Goal: Information Seeking & Learning: Learn about a topic

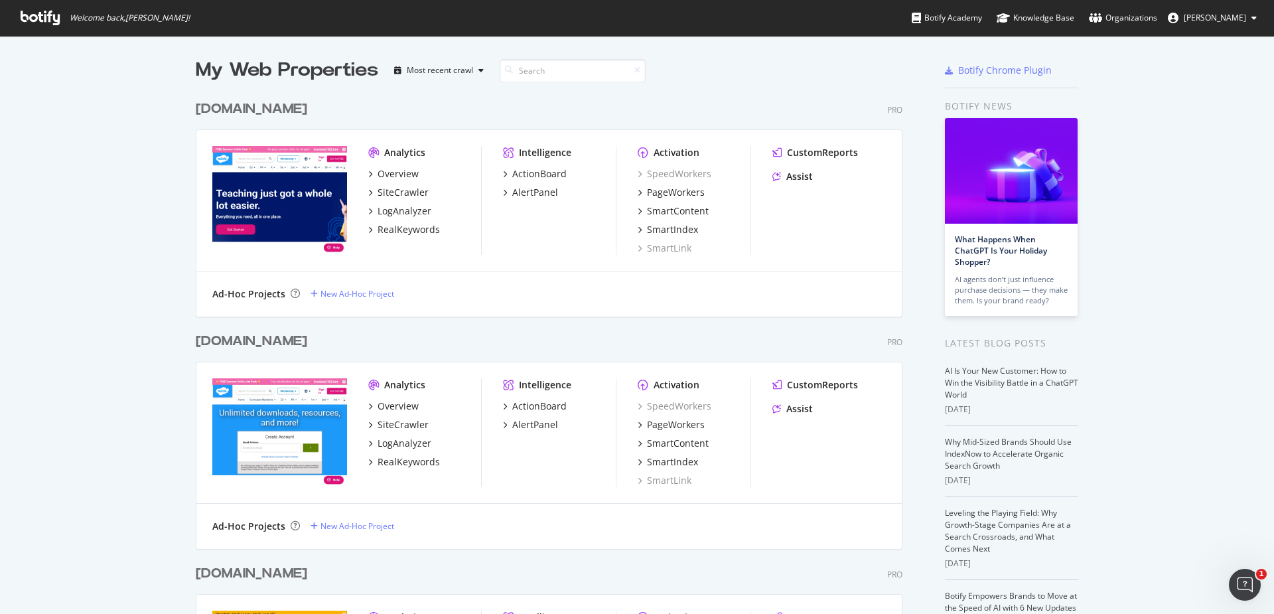
scroll to position [229, 0]
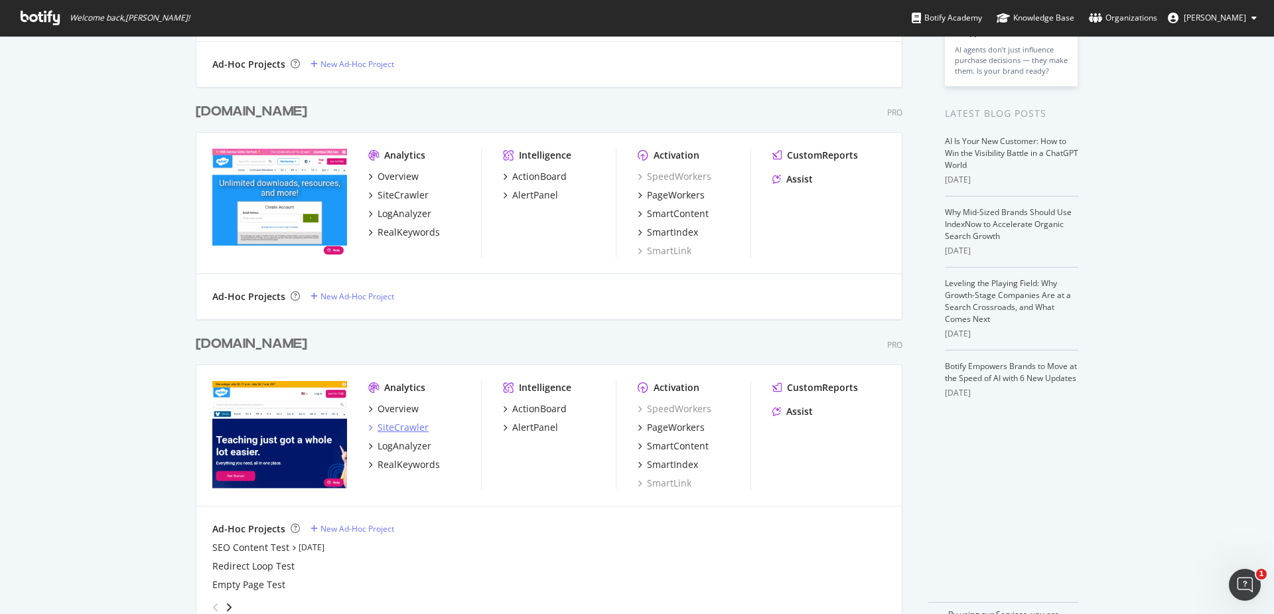
click at [415, 426] on div "SiteCrawler" at bounding box center [402, 427] width 51 height 13
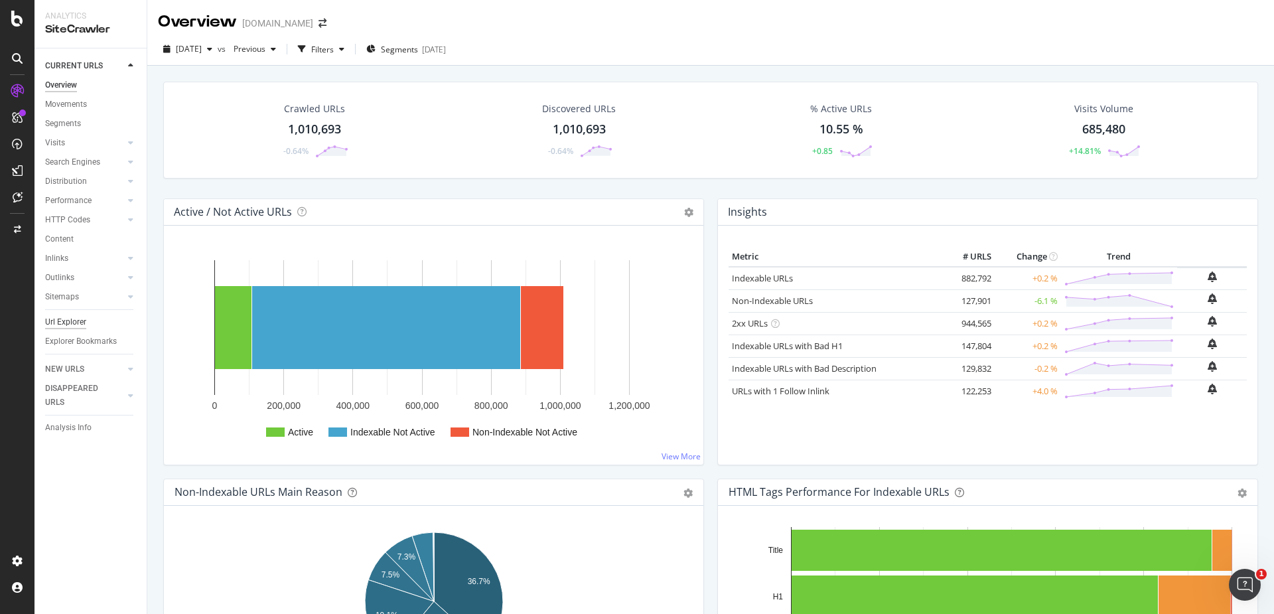
click at [76, 326] on div "Url Explorer" at bounding box center [65, 322] width 41 height 14
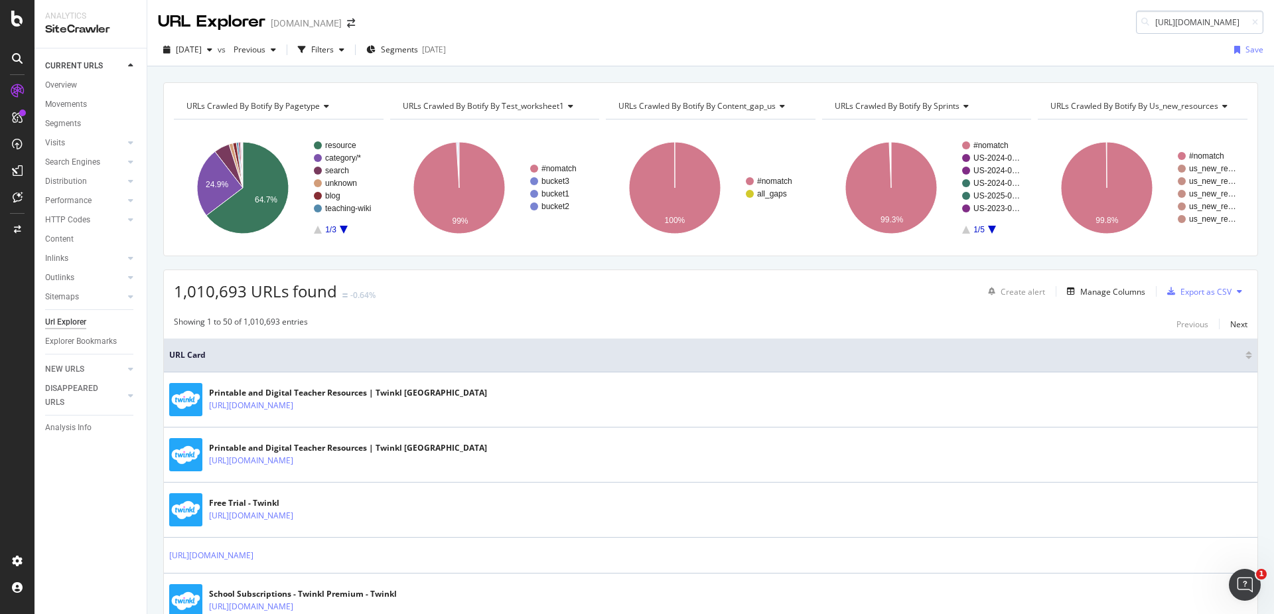
scroll to position [0, 323]
type input "[URL][DOMAIN_NAME]"
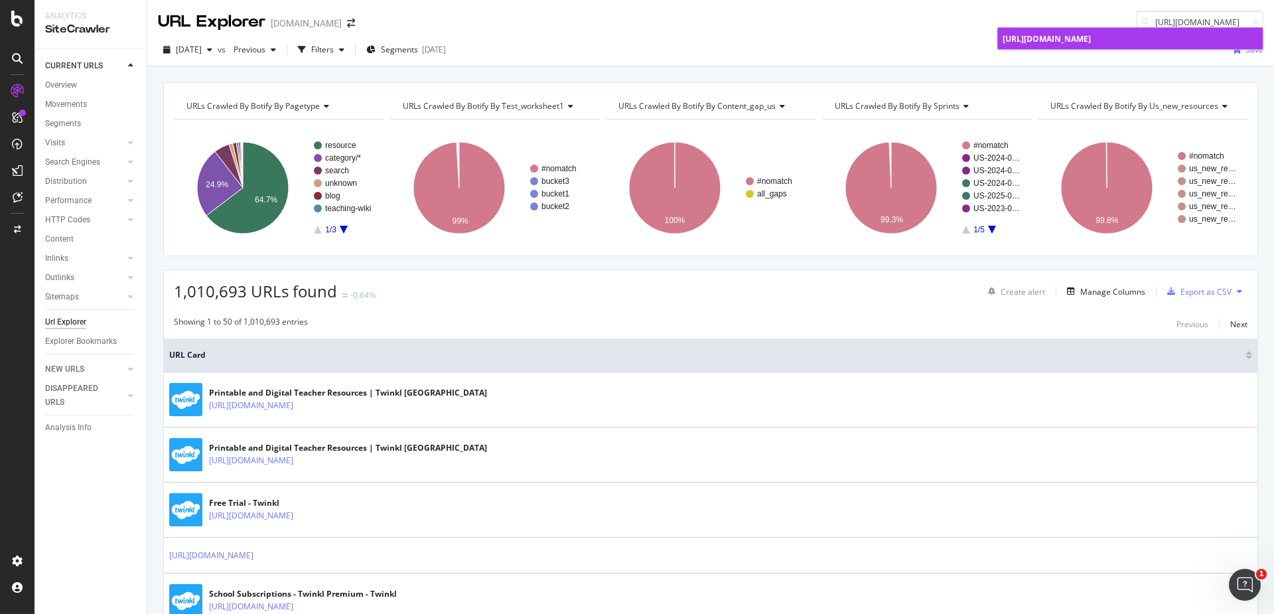
click at [1090, 44] on span "[URL][DOMAIN_NAME]" at bounding box center [1046, 38] width 88 height 11
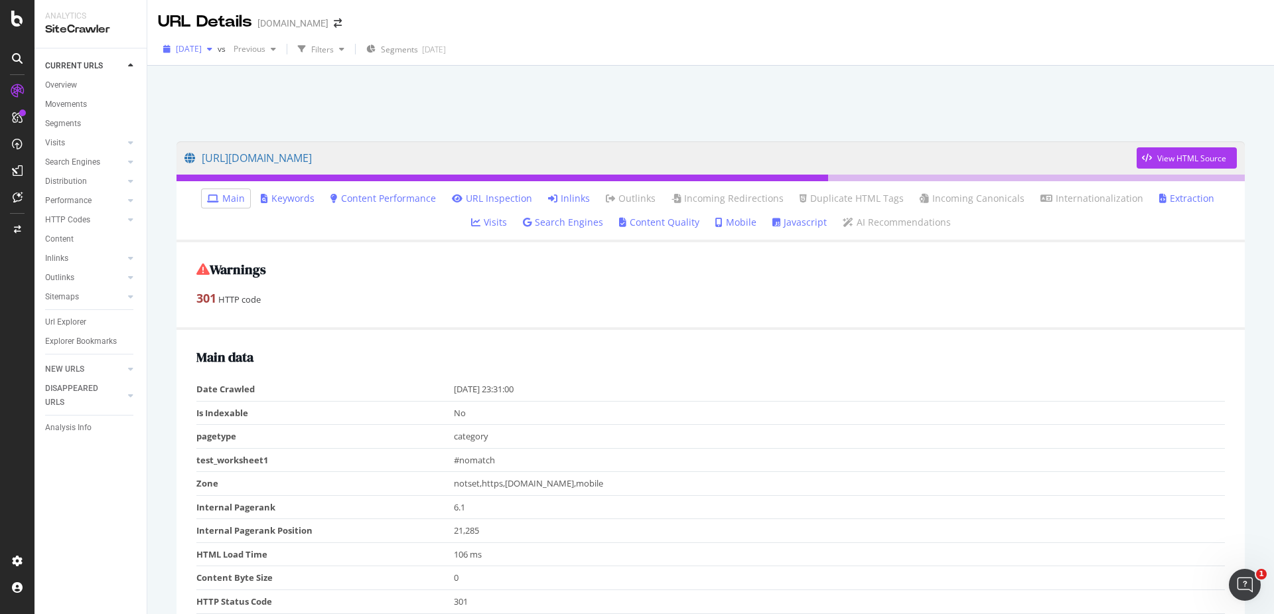
click at [212, 52] on icon "button" at bounding box center [209, 49] width 5 height 8
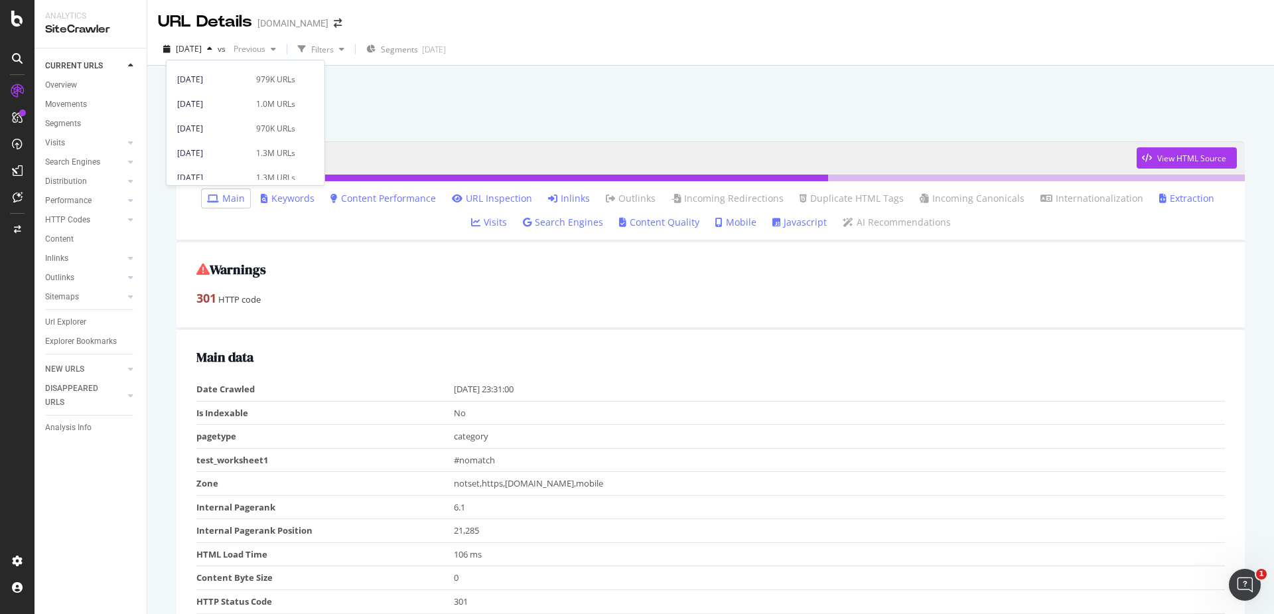
scroll to position [413, 0]
click at [237, 165] on div "[DATE]" at bounding box center [212, 171] width 71 height 12
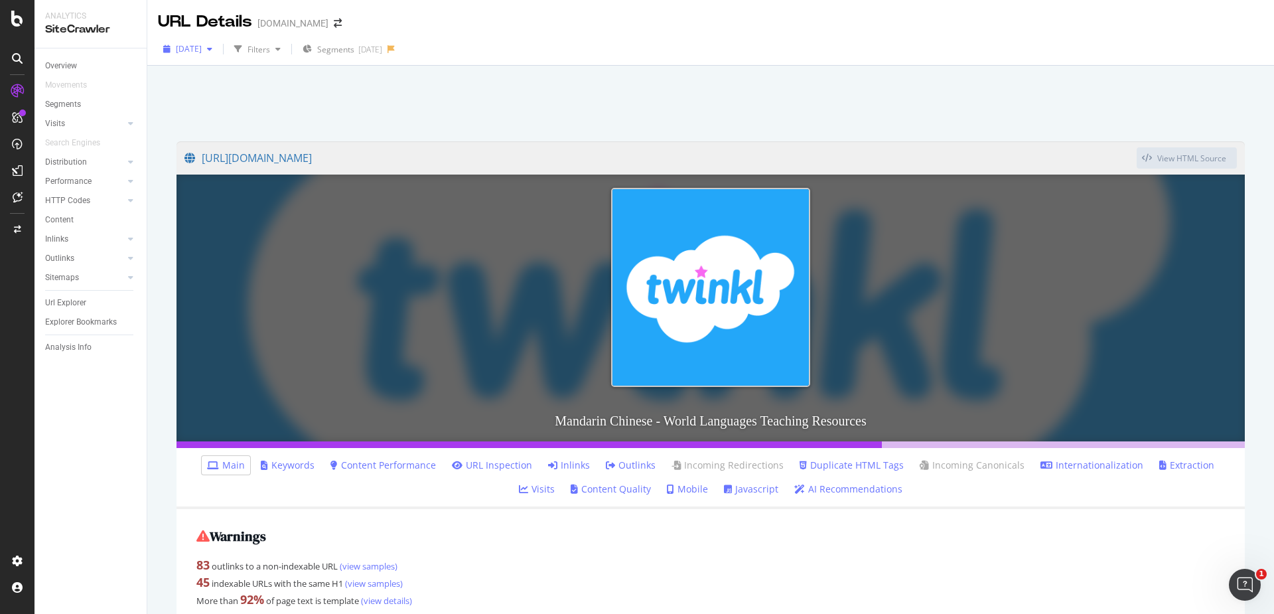
click at [202, 46] on span "[DATE]" at bounding box center [189, 48] width 26 height 11
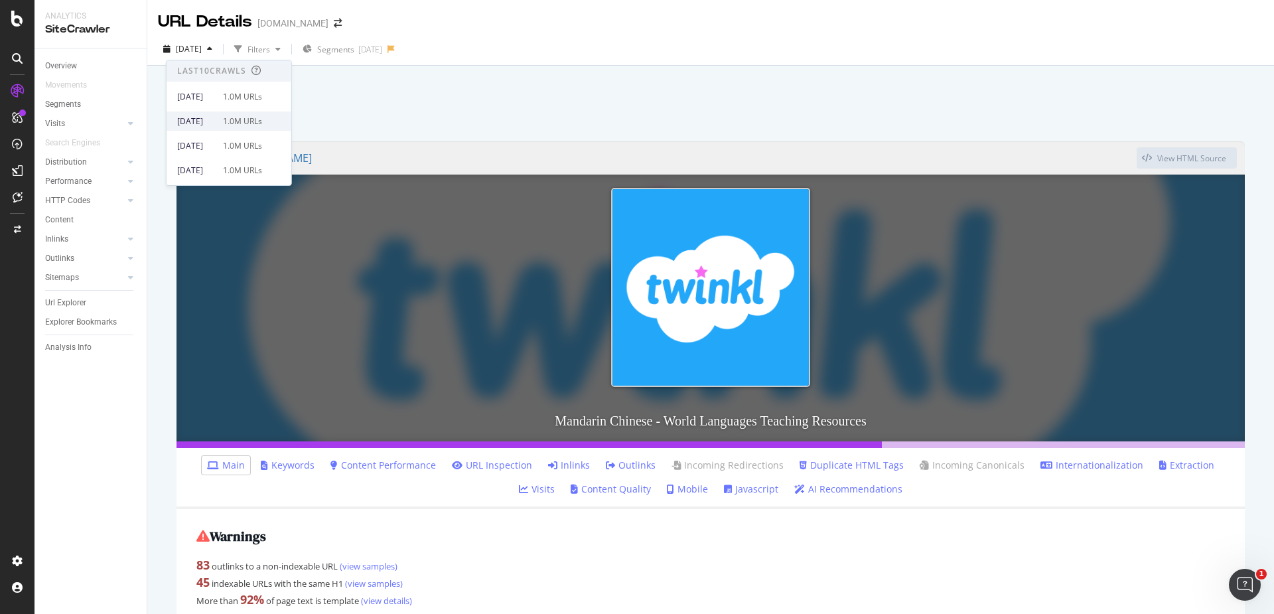
scroll to position [23, 0]
click at [229, 139] on div "[DATE] 1.0M URLs" at bounding box center [228, 147] width 125 height 19
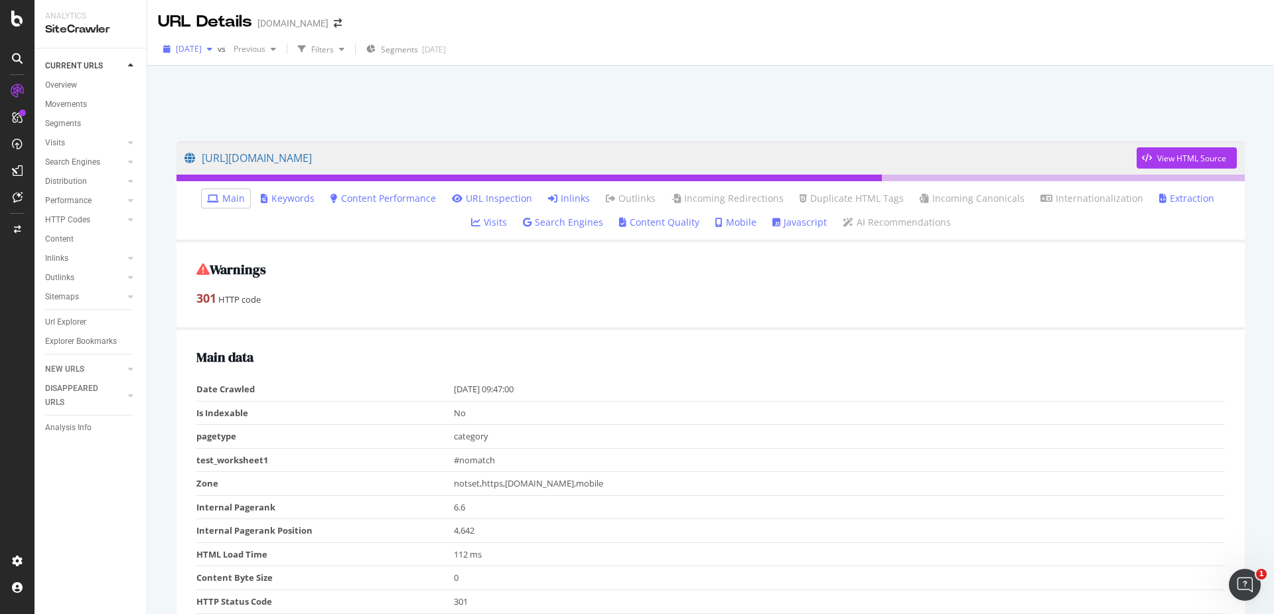
click at [218, 53] on div "[DATE]" at bounding box center [188, 49] width 60 height 20
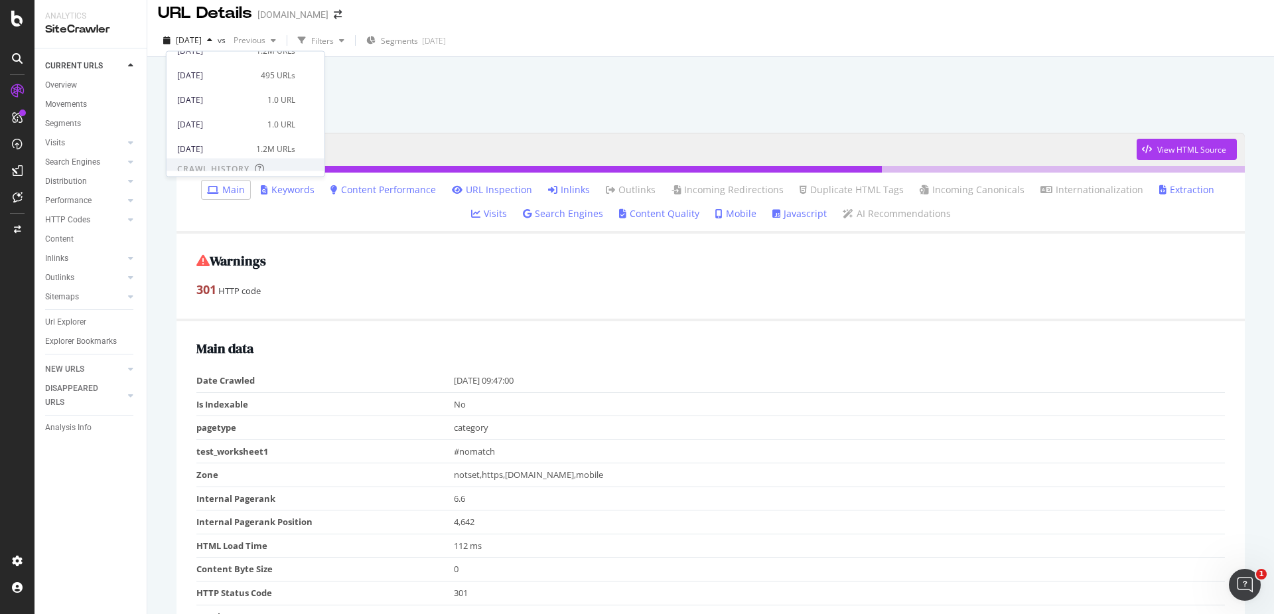
scroll to position [172, 0]
click at [241, 132] on div "[DATE]" at bounding box center [212, 137] width 71 height 12
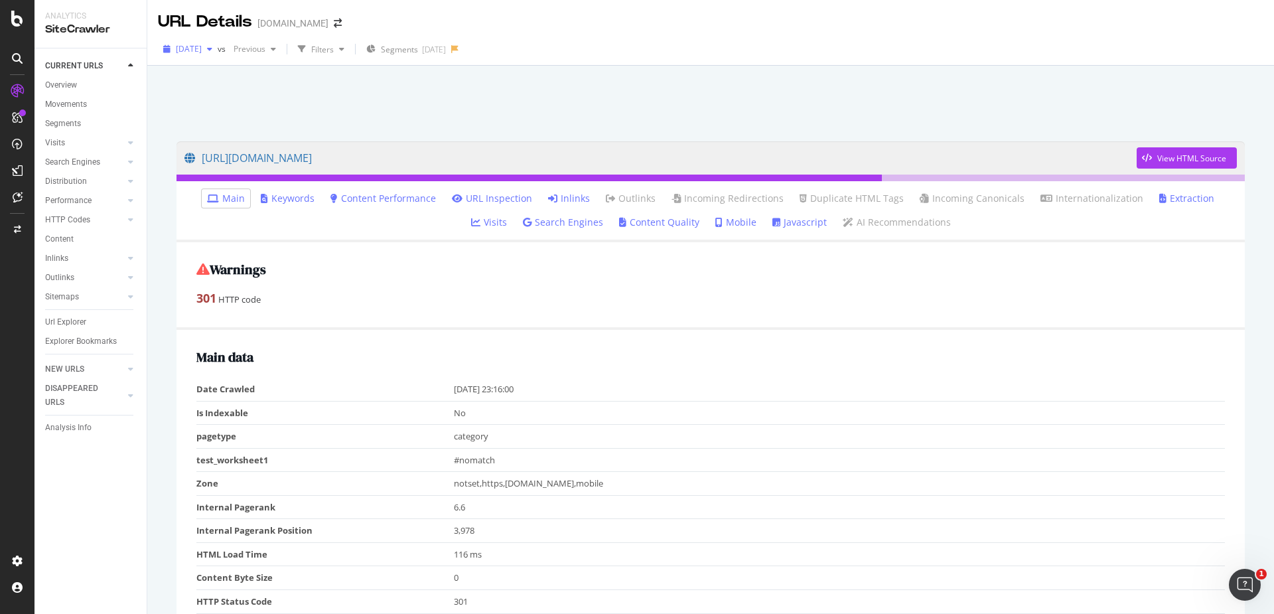
click at [202, 54] on span "[DATE]" at bounding box center [189, 48] width 26 height 11
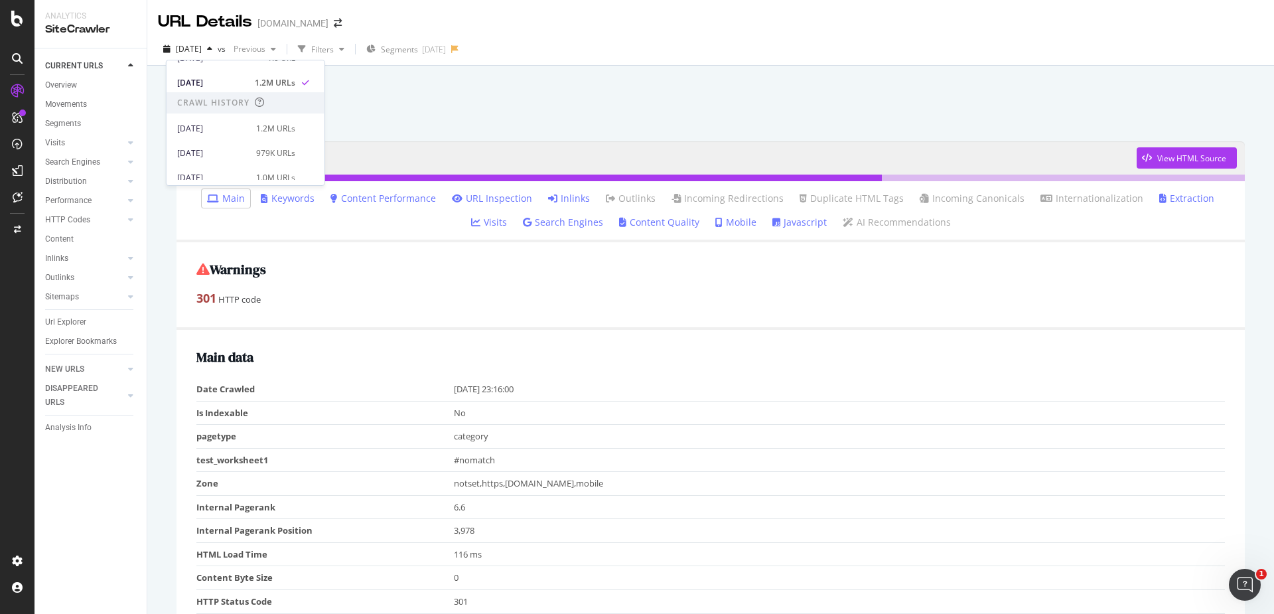
scroll to position [247, 0]
click at [256, 141] on div "979K URLs" at bounding box center [275, 141] width 39 height 12
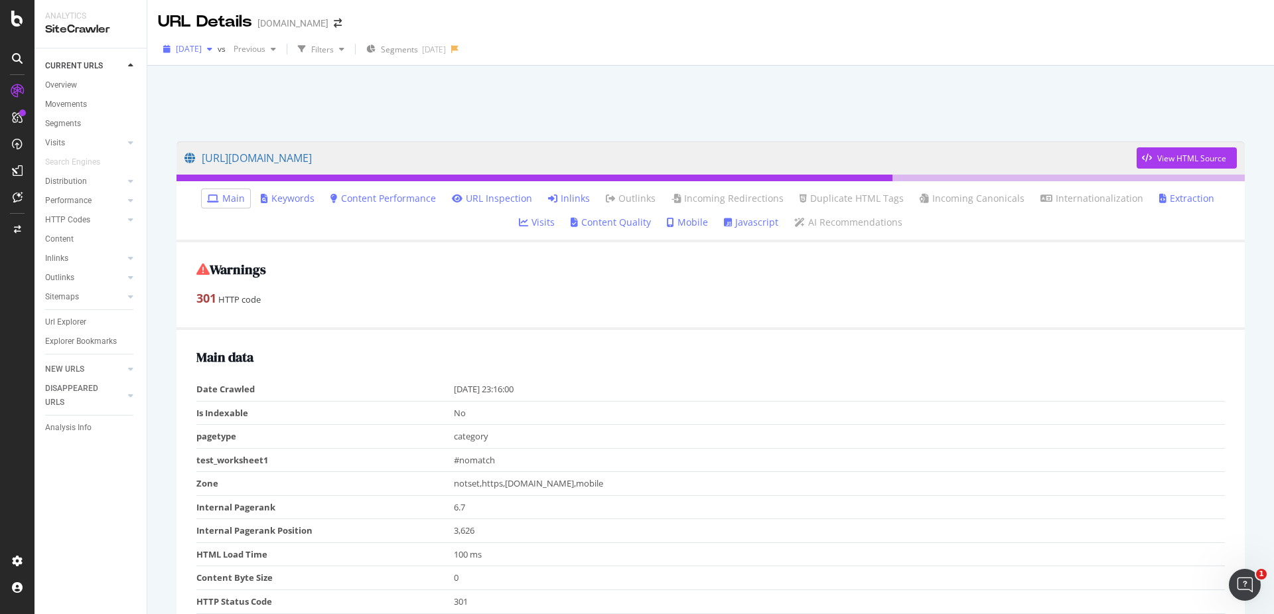
click at [218, 46] on div "button" at bounding box center [210, 49] width 16 height 8
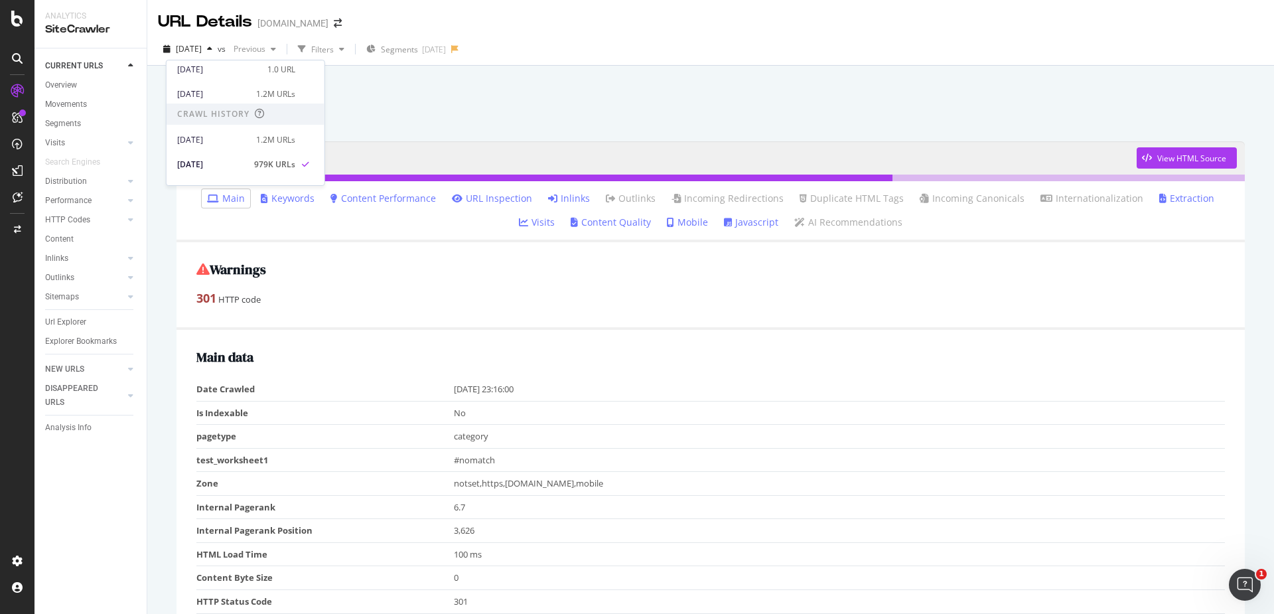
scroll to position [279, 0]
click at [244, 127] on div "[DATE] 1.0M URLs" at bounding box center [236, 133] width 118 height 12
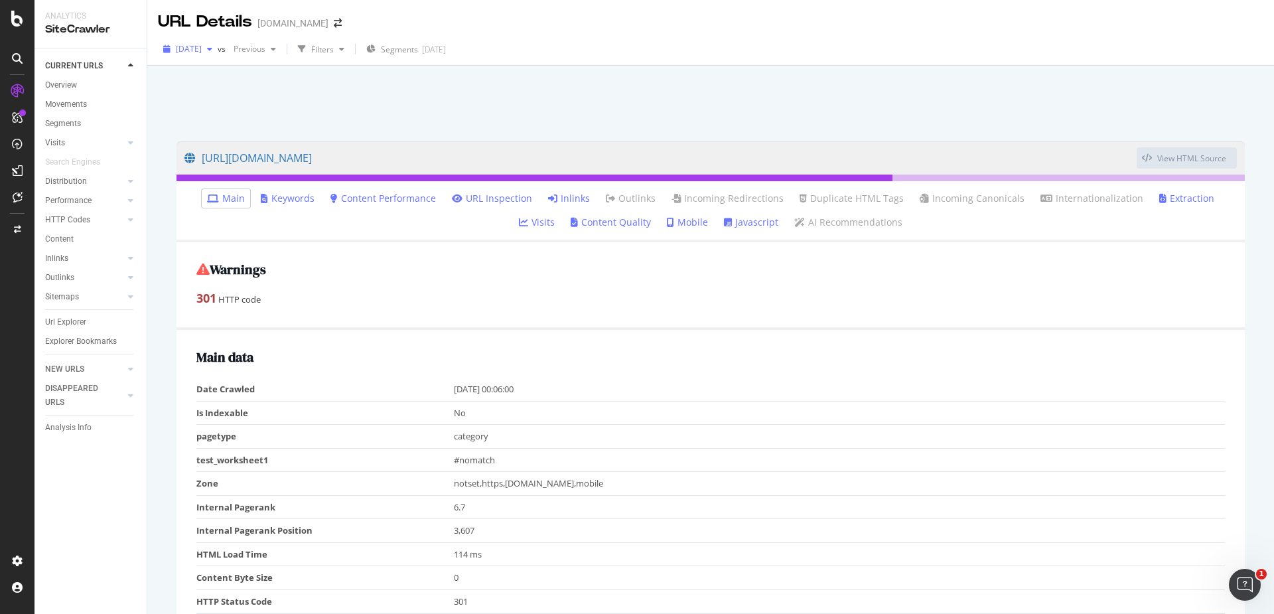
click at [202, 50] on span "[DATE]" at bounding box center [189, 48] width 26 height 11
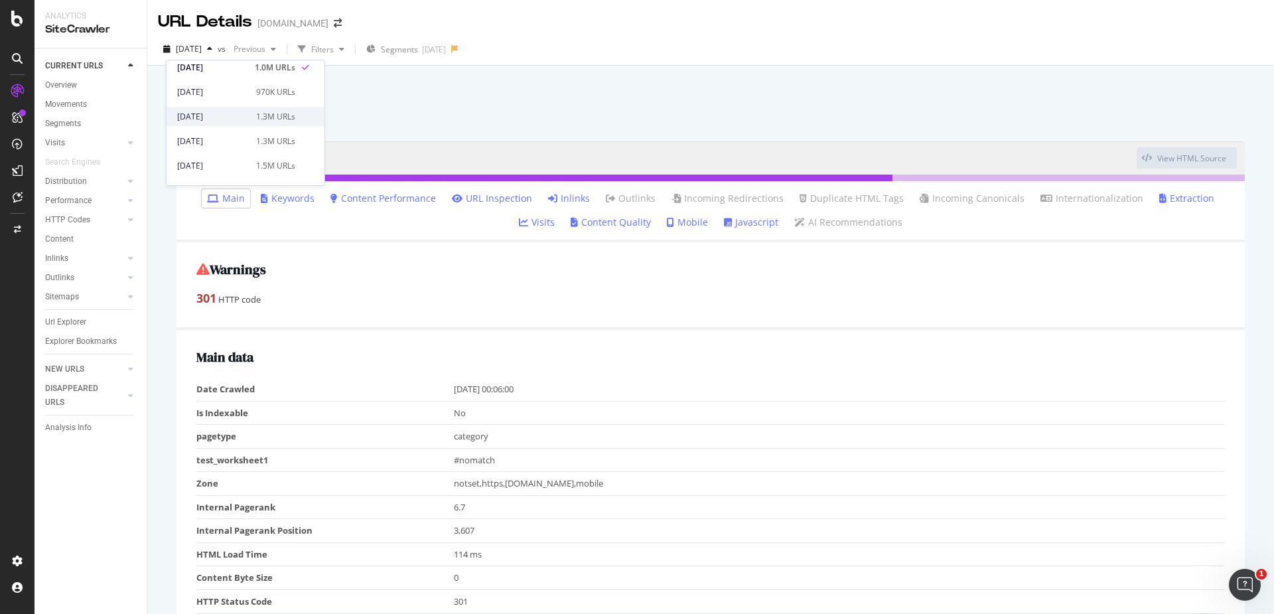
scroll to position [333, 0]
click at [243, 98] on div "[DATE] 970K URLs" at bounding box center [236, 104] width 118 height 12
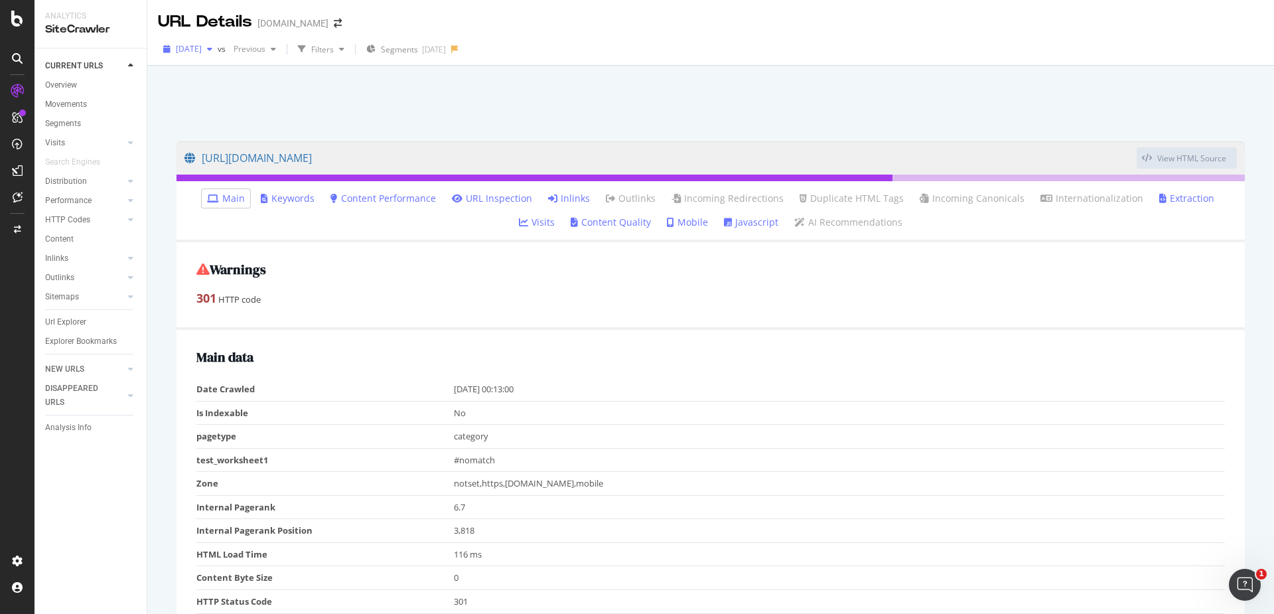
click at [204, 57] on div "[DATE]" at bounding box center [188, 49] width 60 height 20
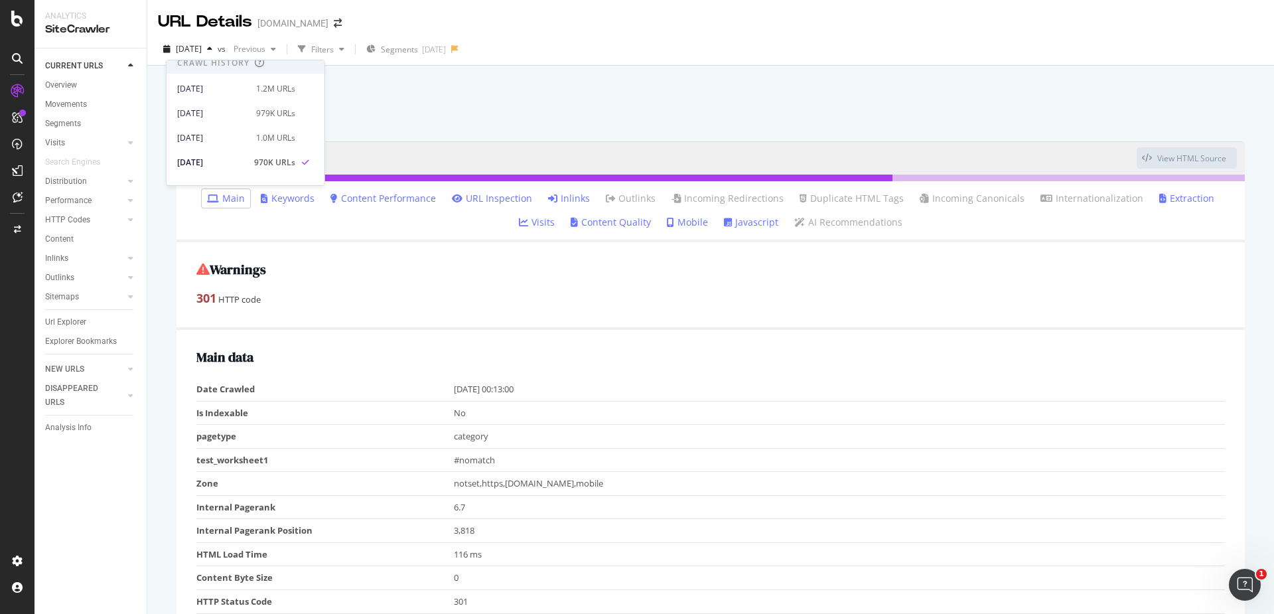
scroll to position [337, 0]
click at [220, 122] on div "[DATE]" at bounding box center [212, 125] width 71 height 12
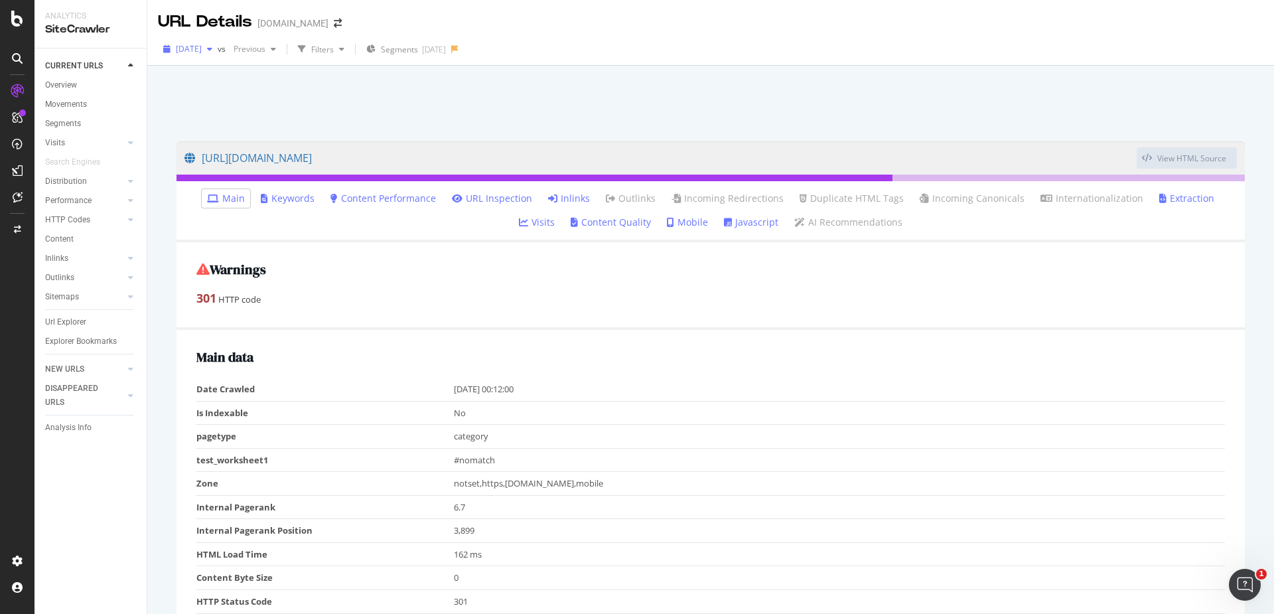
click at [196, 44] on span "[DATE]" at bounding box center [189, 48] width 26 height 11
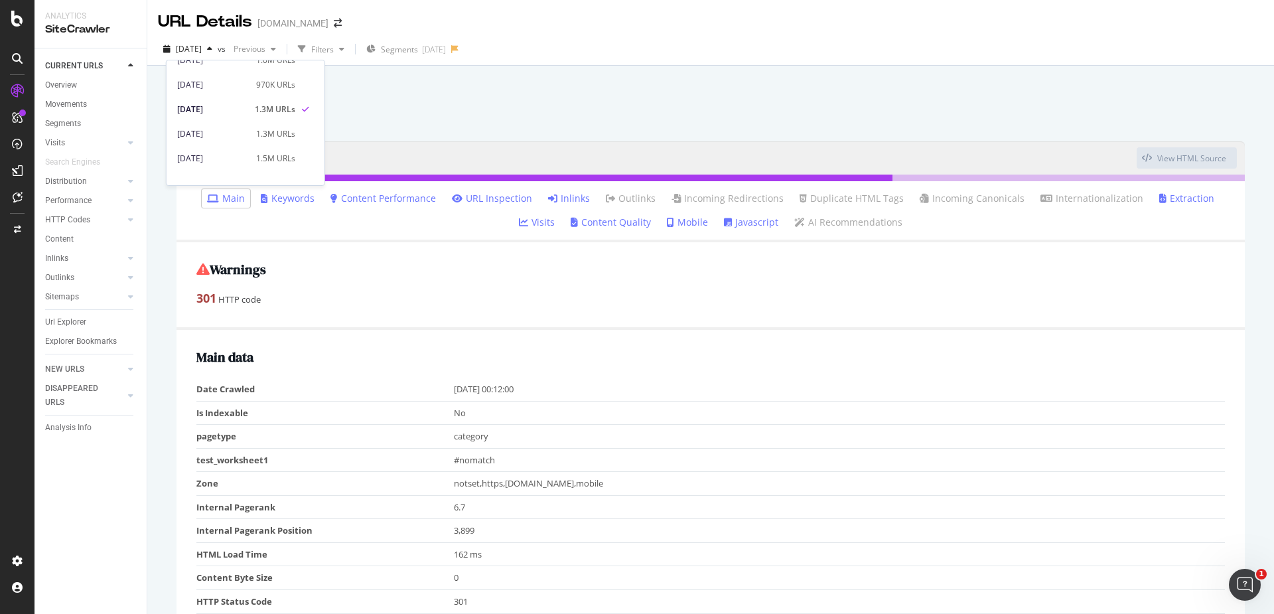
scroll to position [360, 0]
click at [231, 116] on div "[DATE] 1.3M URLs" at bounding box center [245, 125] width 158 height 19
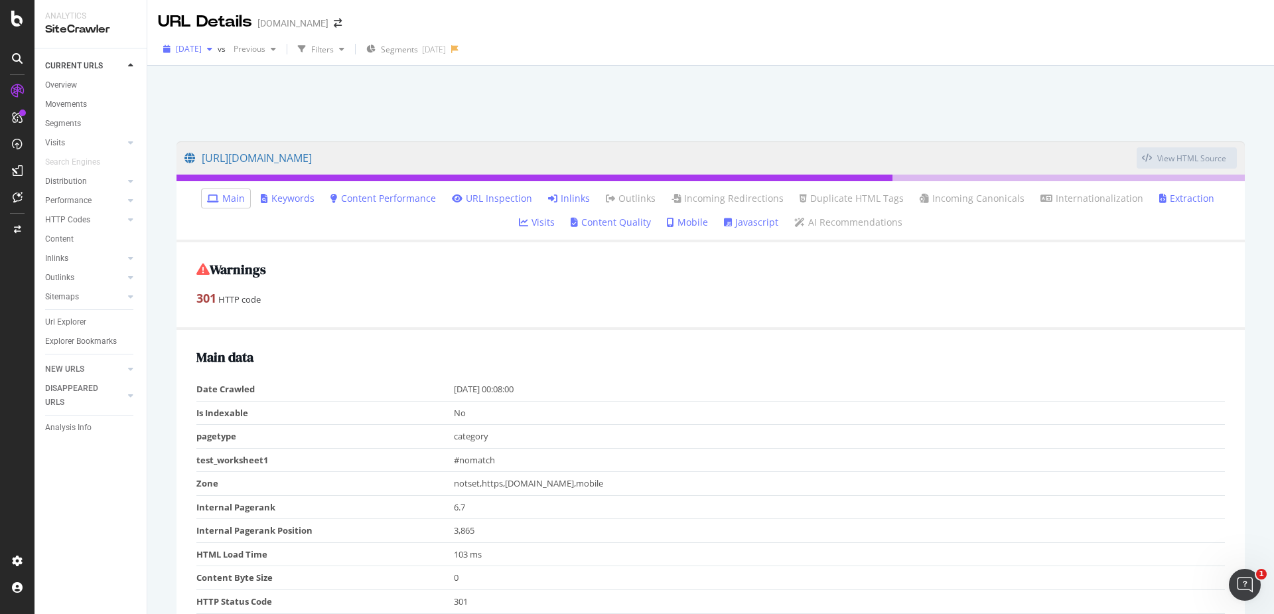
click at [218, 41] on div "[DATE]" at bounding box center [188, 49] width 60 height 20
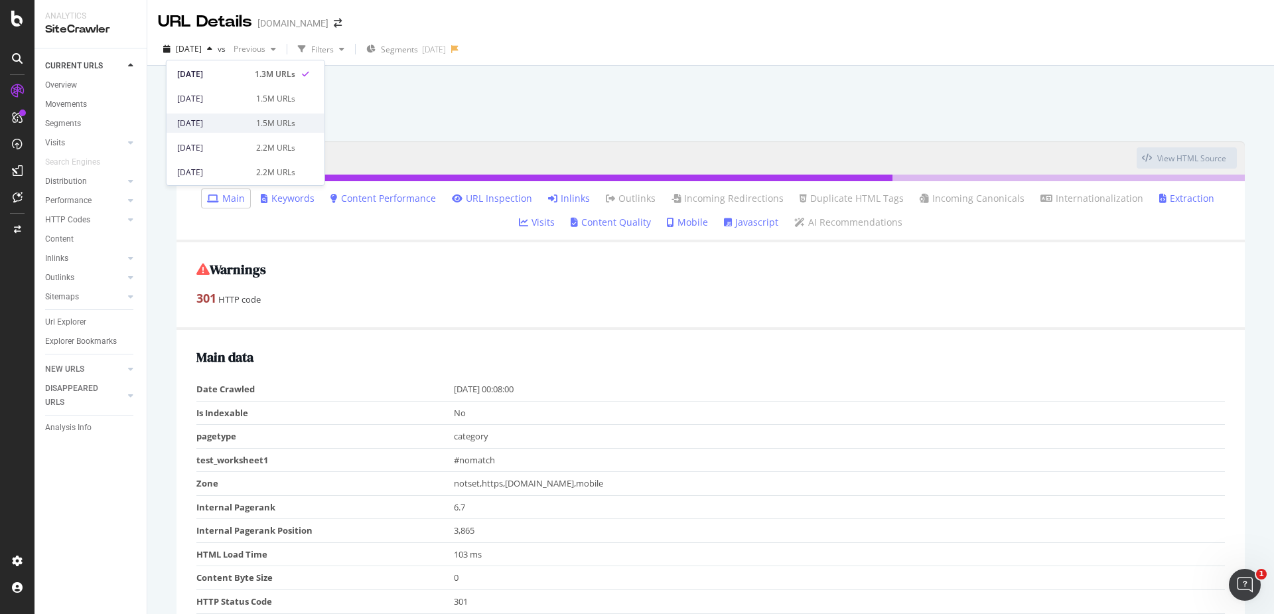
scroll to position [372, 0]
click at [228, 131] on div "[DATE] 1.5M URLs" at bounding box center [245, 138] width 158 height 19
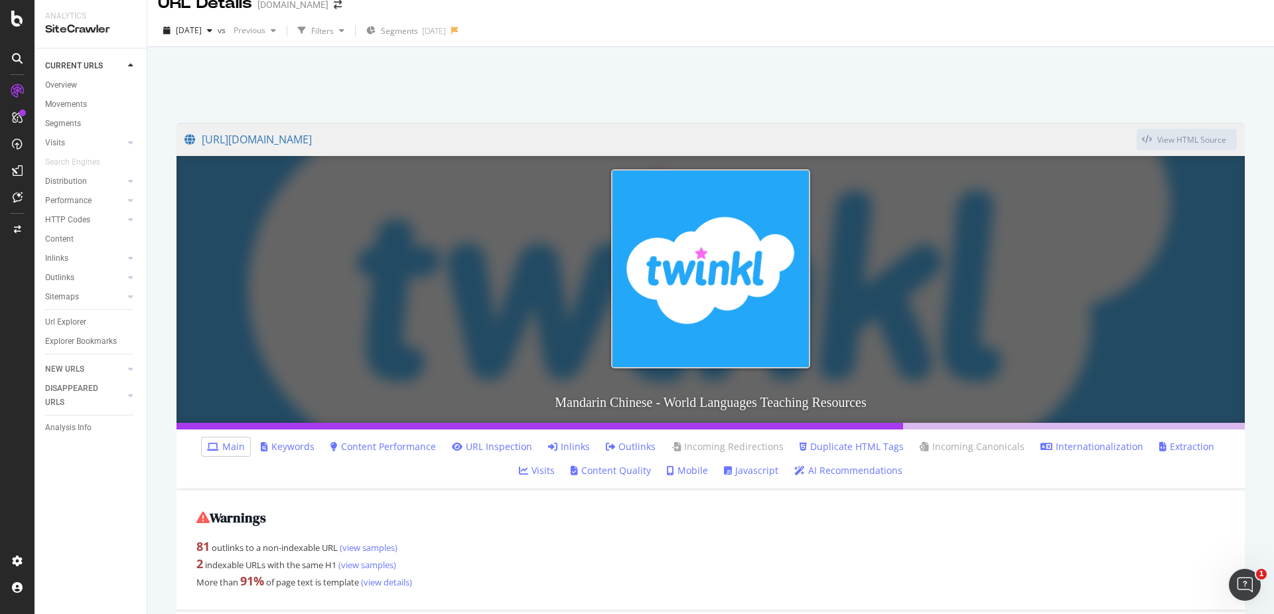
scroll to position [17, 0]
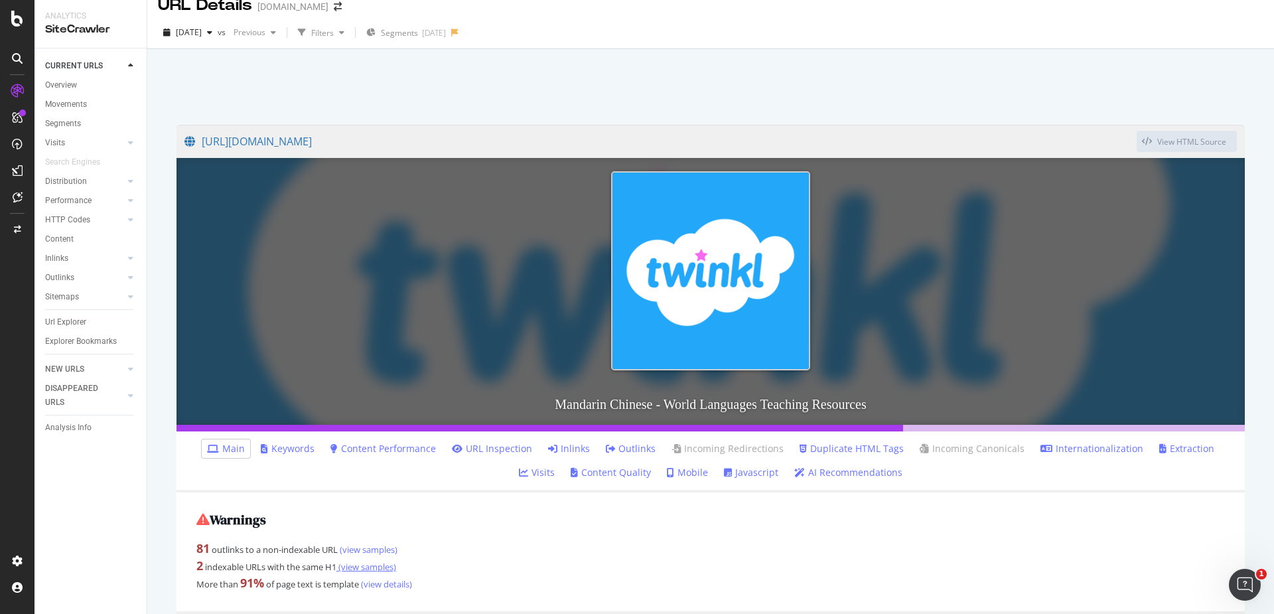
click at [375, 562] on link "(view samples)" at bounding box center [366, 566] width 60 height 12
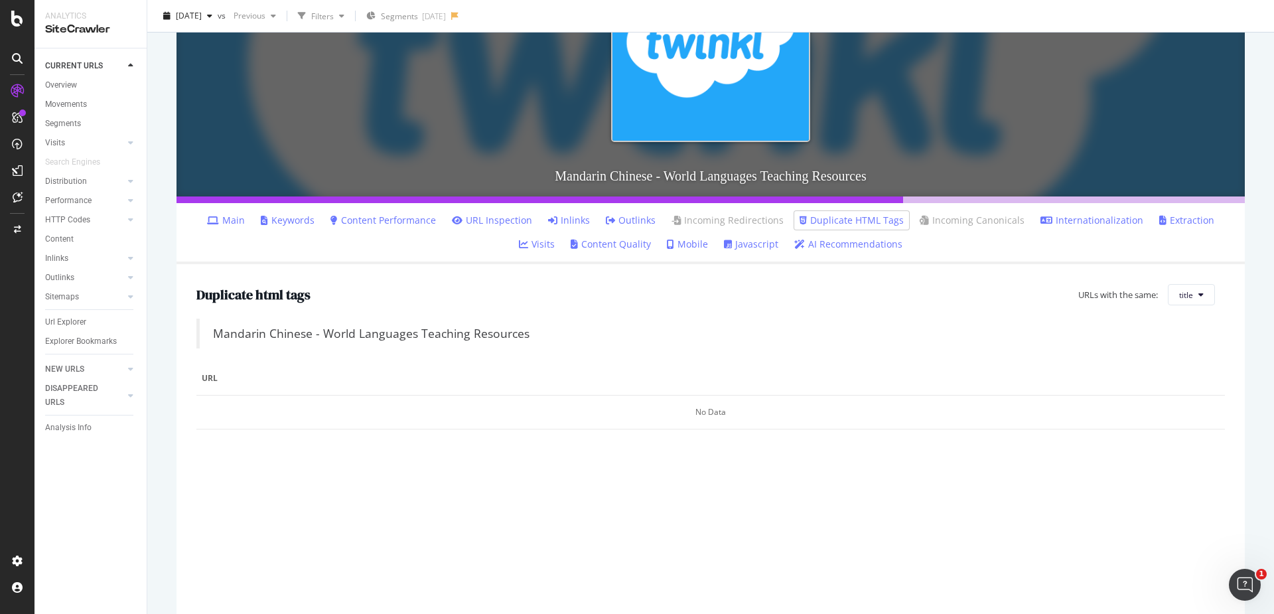
scroll to position [249, 0]
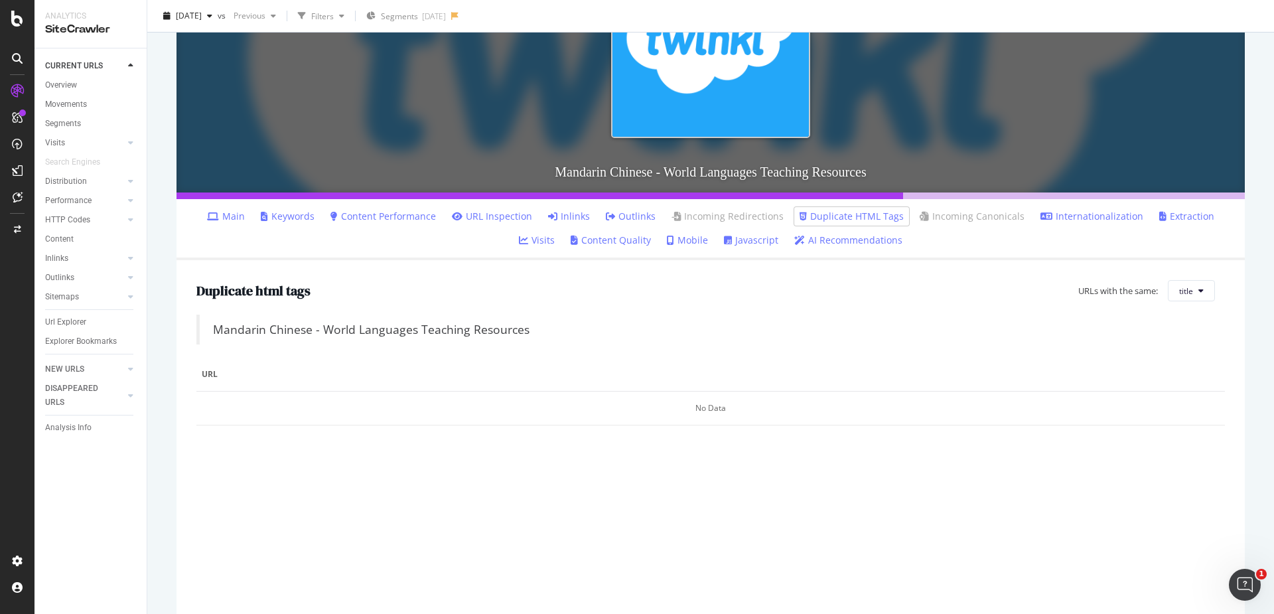
click at [712, 407] on div "No Data" at bounding box center [710, 408] width 1028 height 34
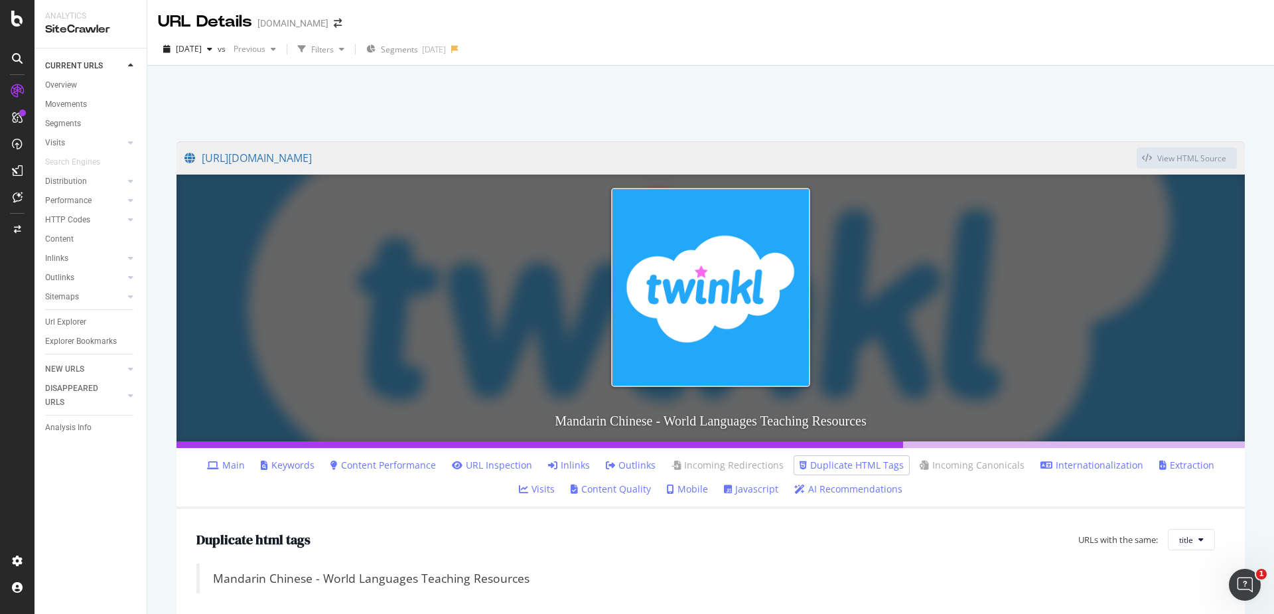
scroll to position [1, 0]
click at [213, 478] on ul "Main Keywords Content Performance URL Inspection Inlinks Outlinks Incoming Redi…" at bounding box center [710, 477] width 1068 height 61
click at [210, 469] on link "Main" at bounding box center [226, 464] width 38 height 13
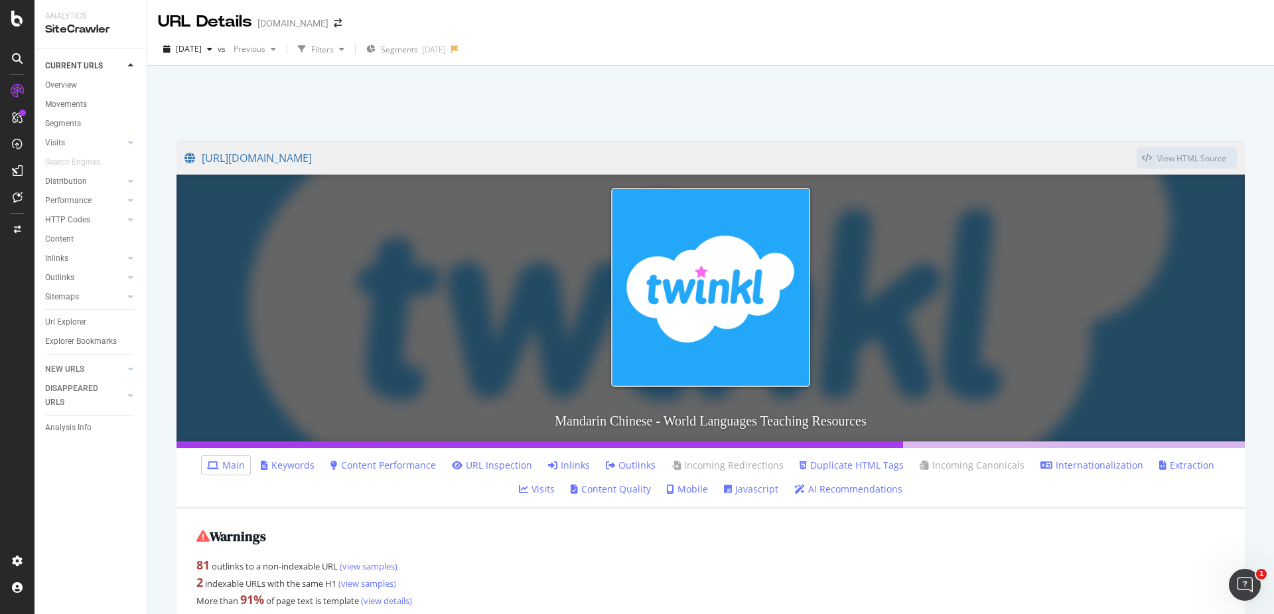
click at [1159, 470] on link "Extraction" at bounding box center [1186, 464] width 55 height 13
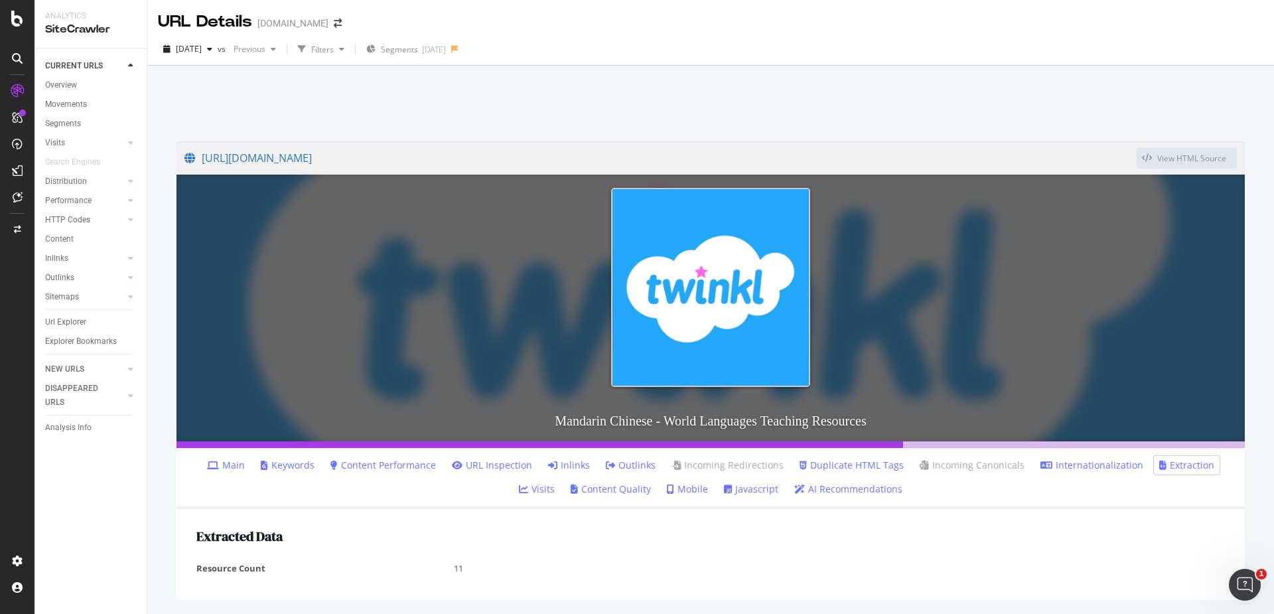
scroll to position [44, 0]
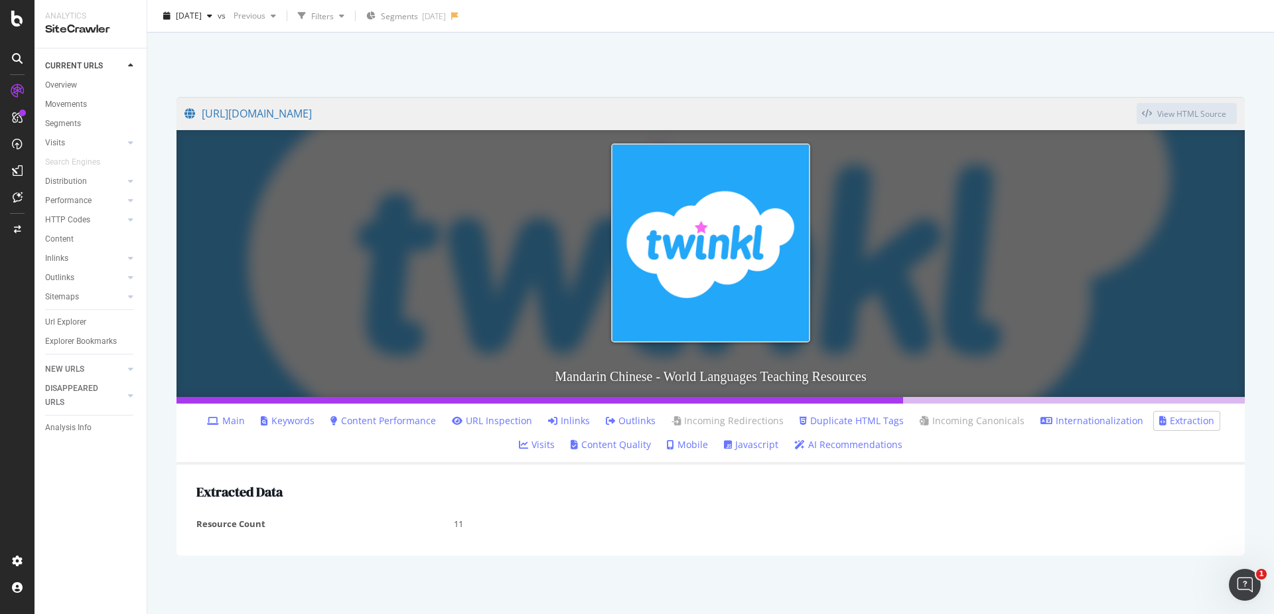
click at [555, 438] on link "Visits" at bounding box center [537, 444] width 36 height 13
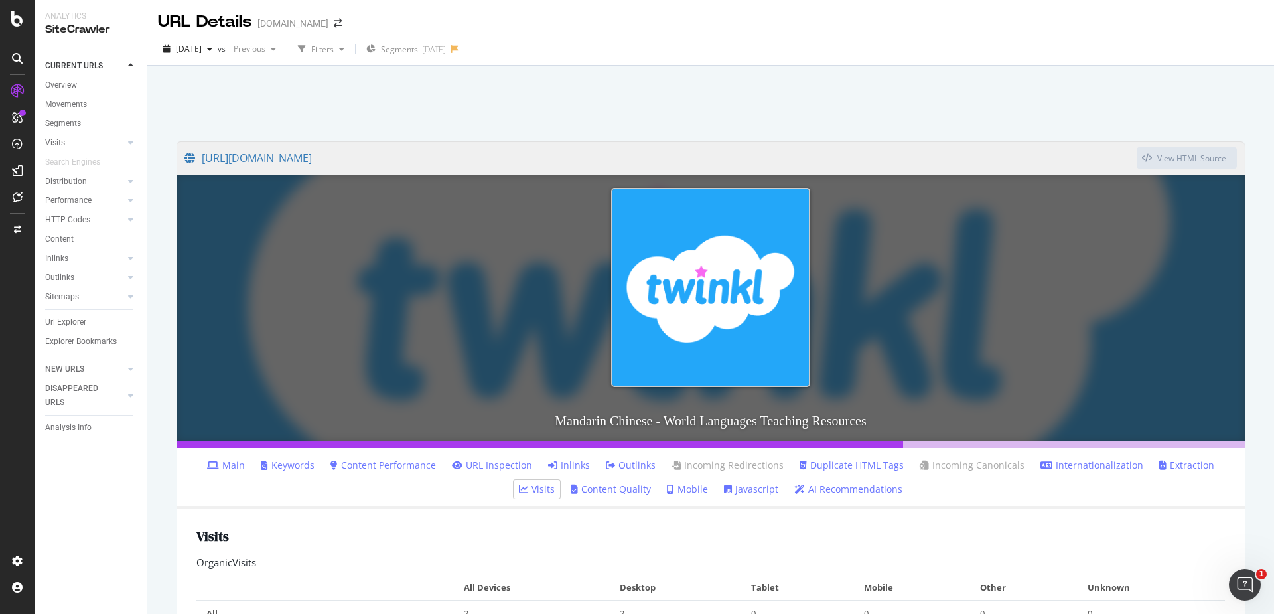
click at [686, 318] on img at bounding box center [710, 287] width 199 height 199
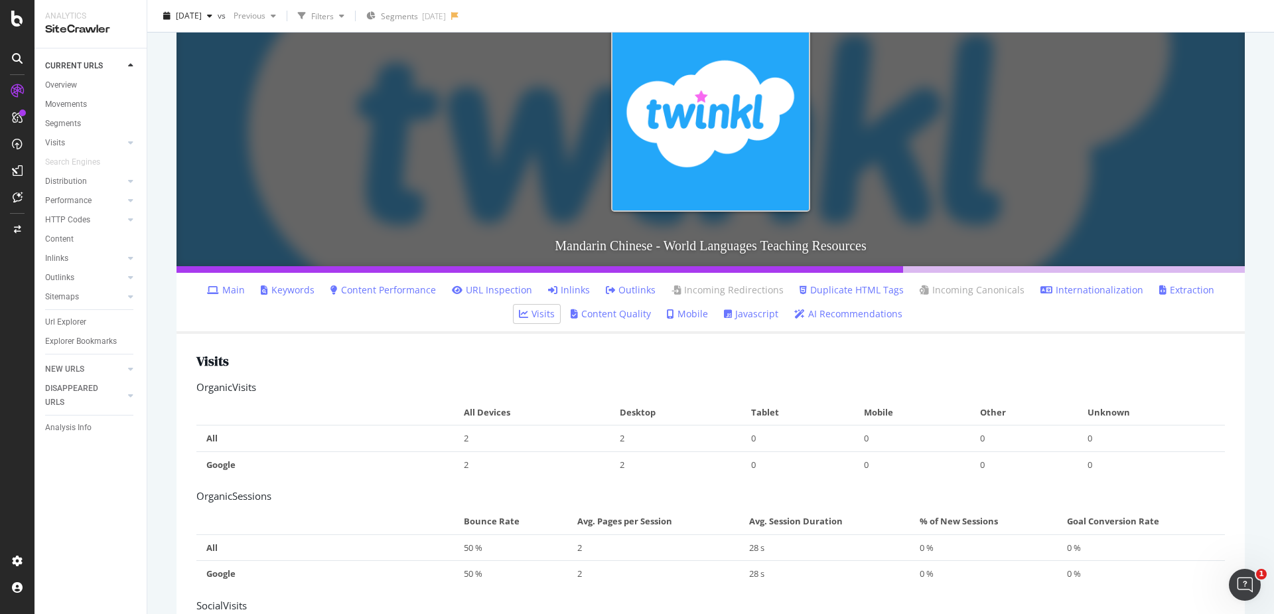
scroll to position [207, 0]
